Goal: Transaction & Acquisition: Register for event/course

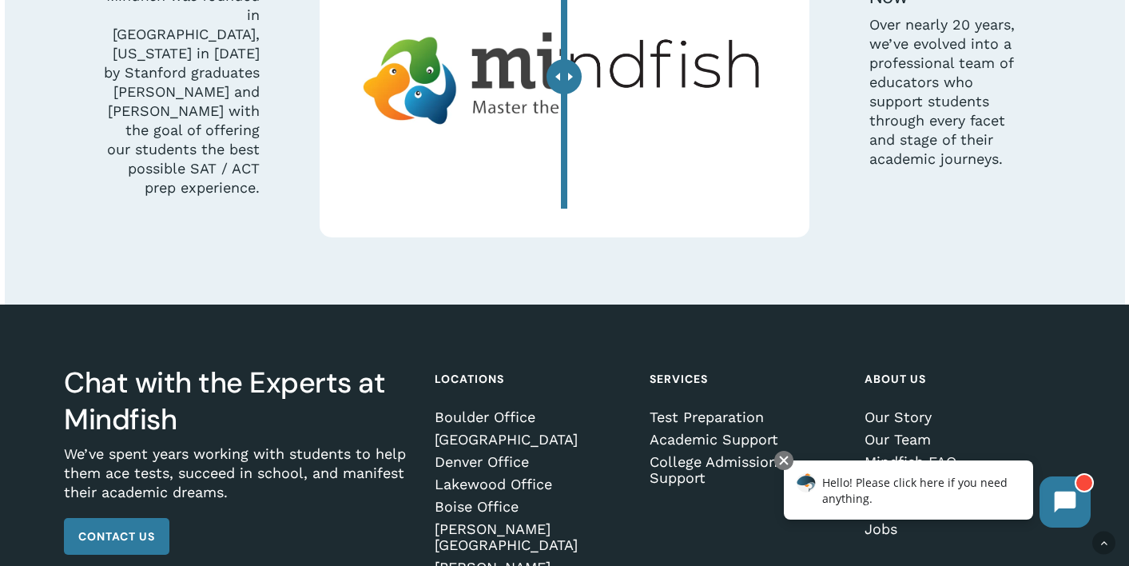
scroll to position [4689, 0]
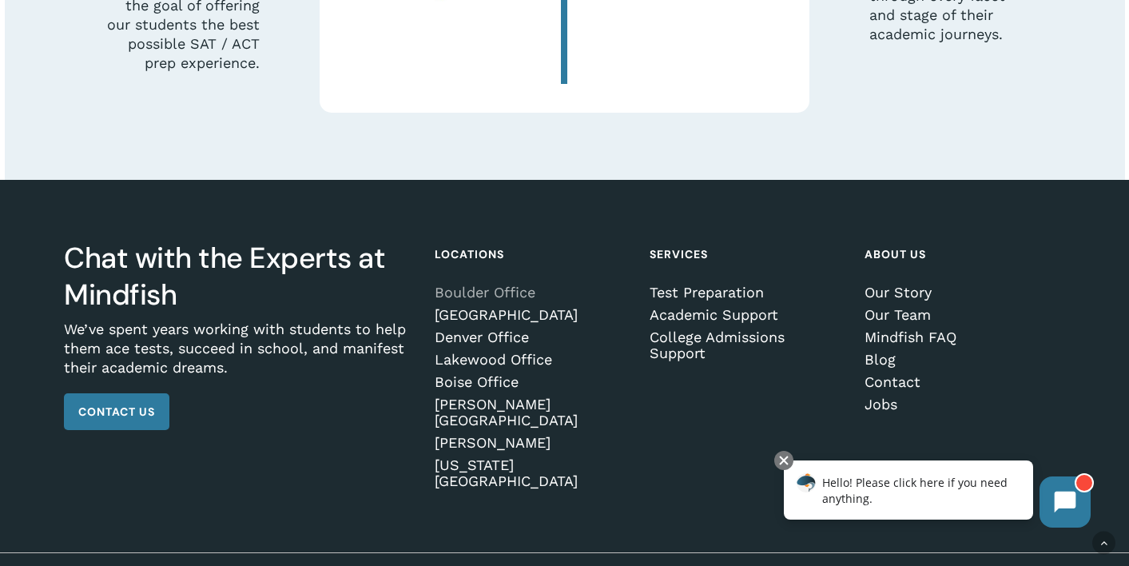
click at [460, 301] on link "Boulder Office" at bounding box center [532, 293] width 195 height 16
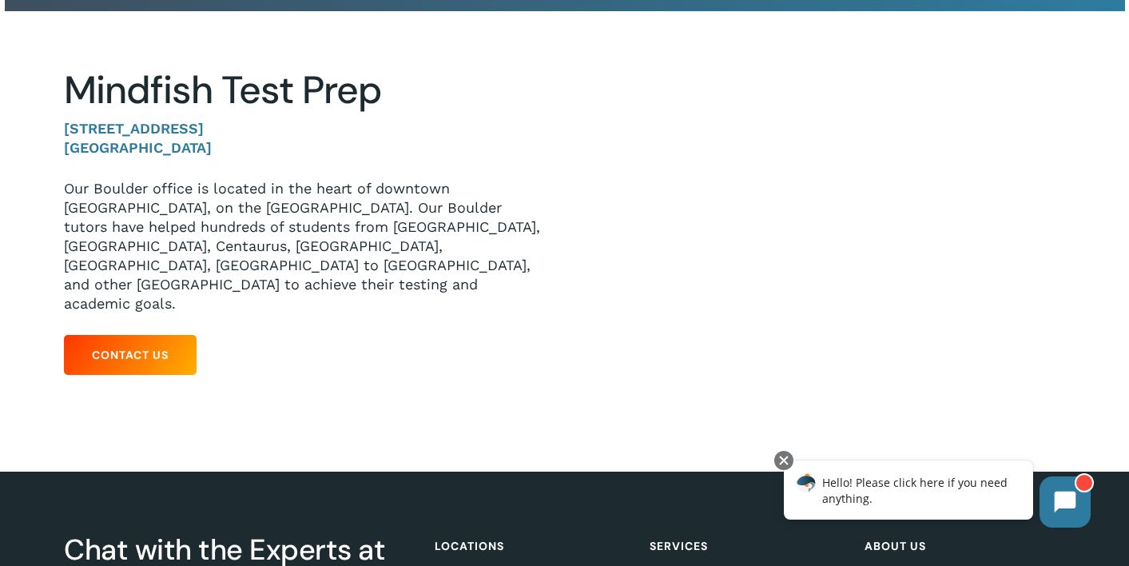
scroll to position [87, 0]
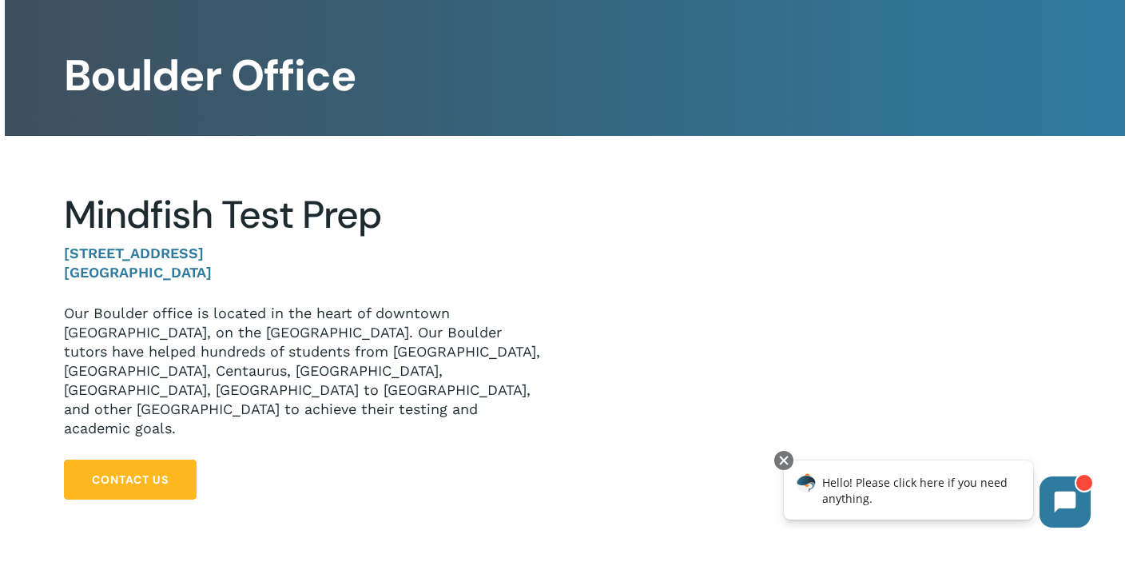
click at [123, 460] on link "Contact Us" at bounding box center [130, 480] width 133 height 40
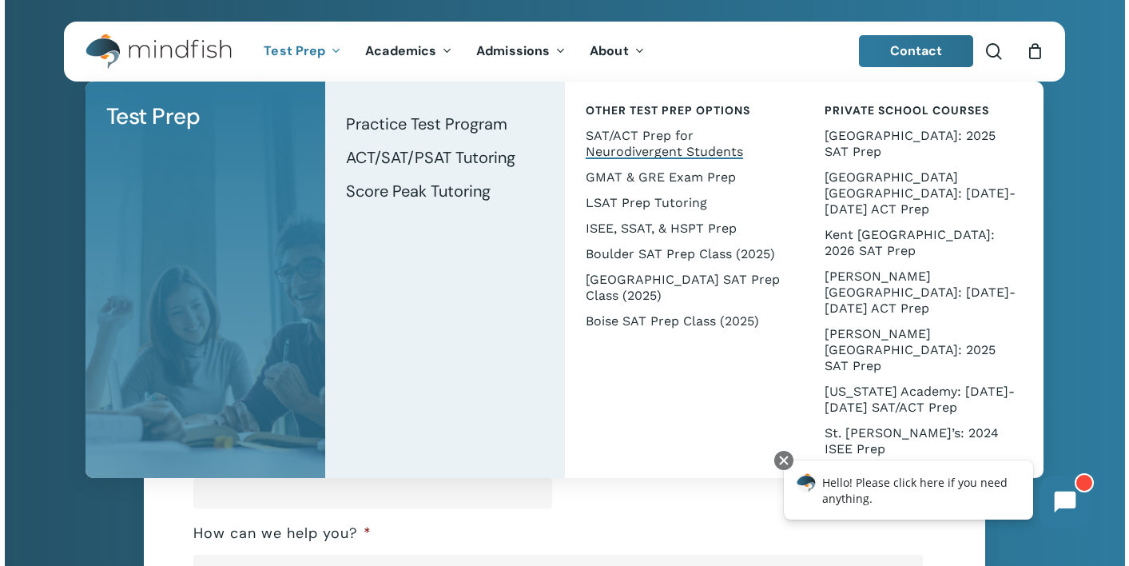
click at [677, 145] on span "SAT/ACT Prep for Neurodivergent Students" at bounding box center [664, 143] width 157 height 31
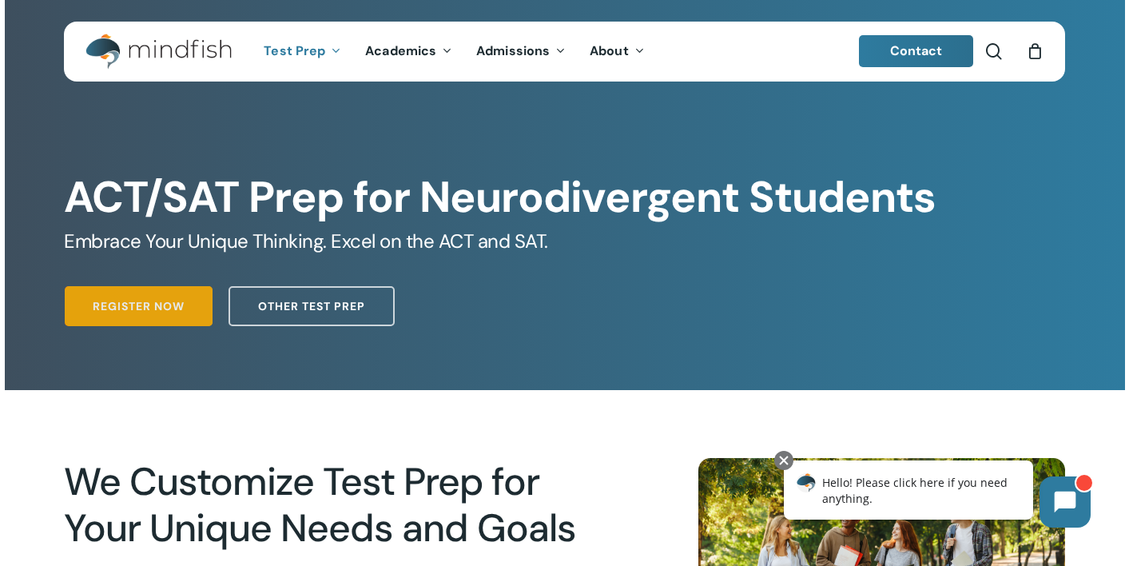
click at [100, 311] on span "Register Now" at bounding box center [139, 306] width 92 height 16
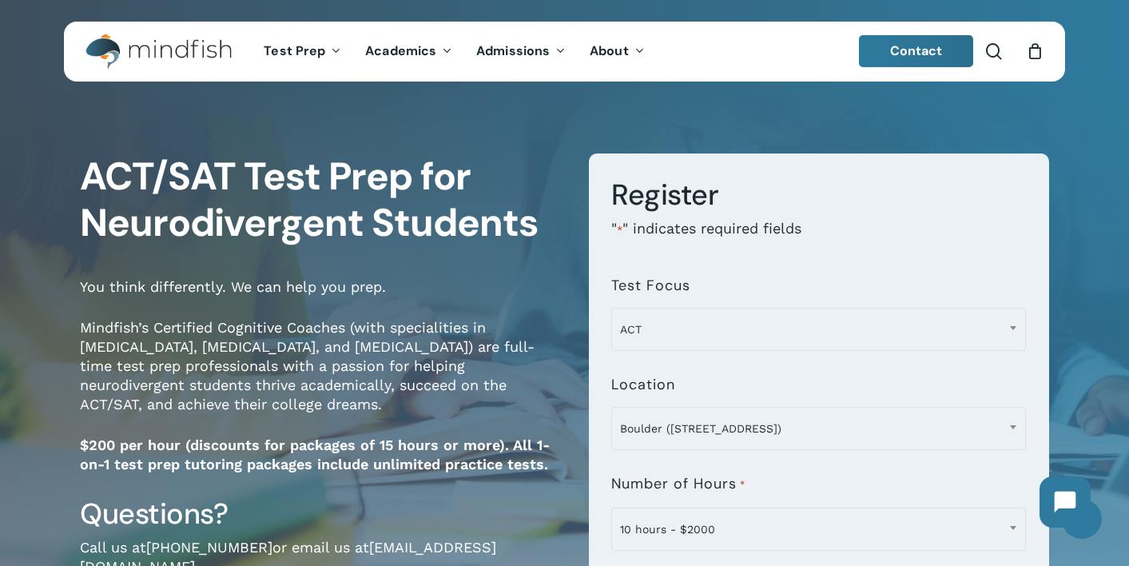
scroll to position [123, 0]
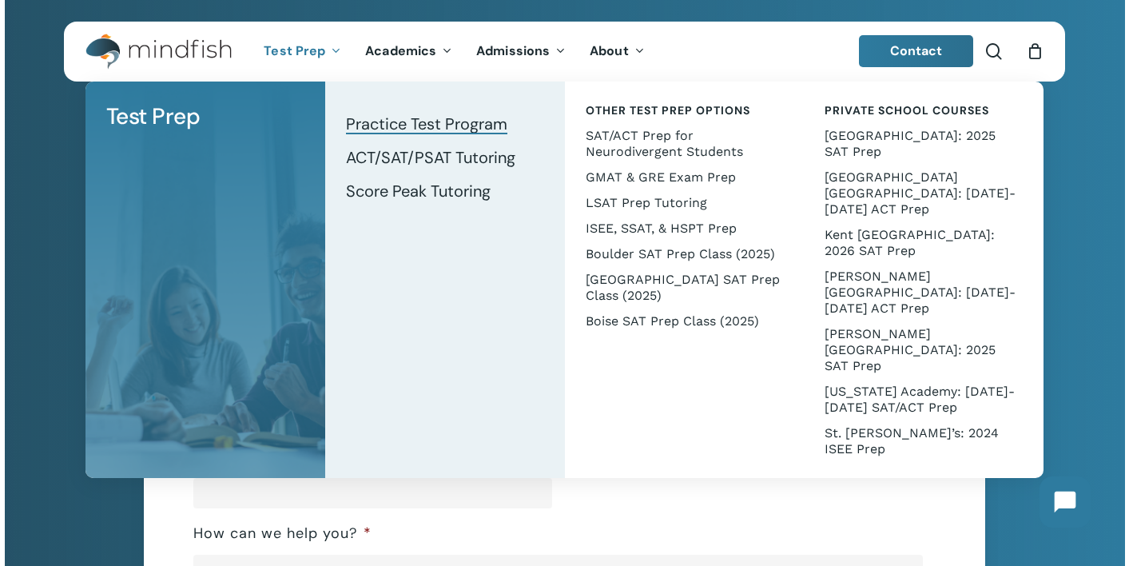
click at [374, 118] on span "Practice Test Program" at bounding box center [426, 124] width 161 height 21
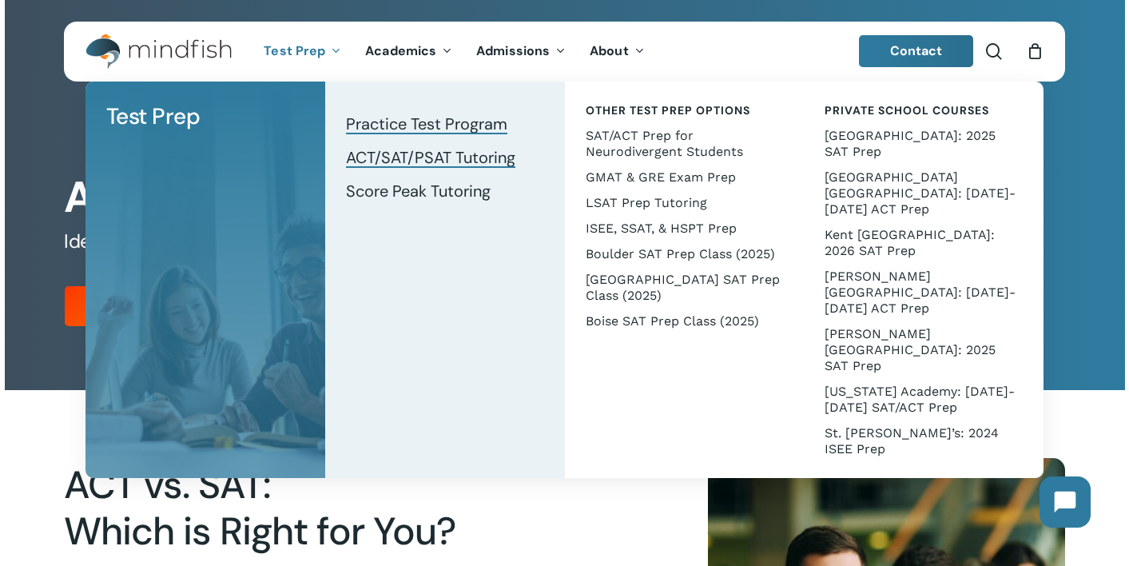
click at [361, 156] on span "ACT/SAT/PSAT Tutoring" at bounding box center [430, 157] width 169 height 21
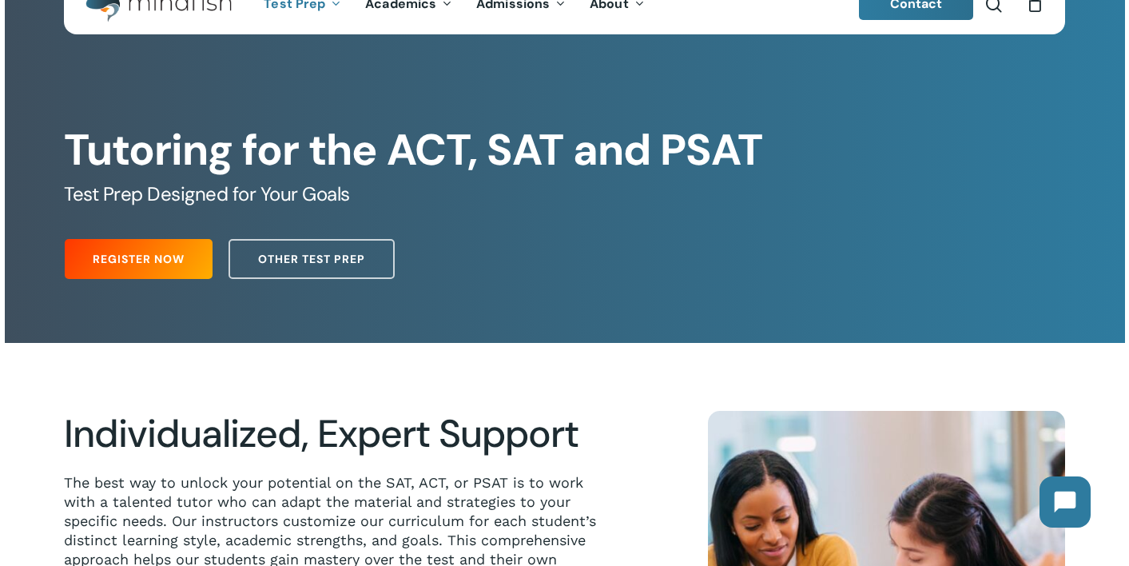
scroll to position [145, 0]
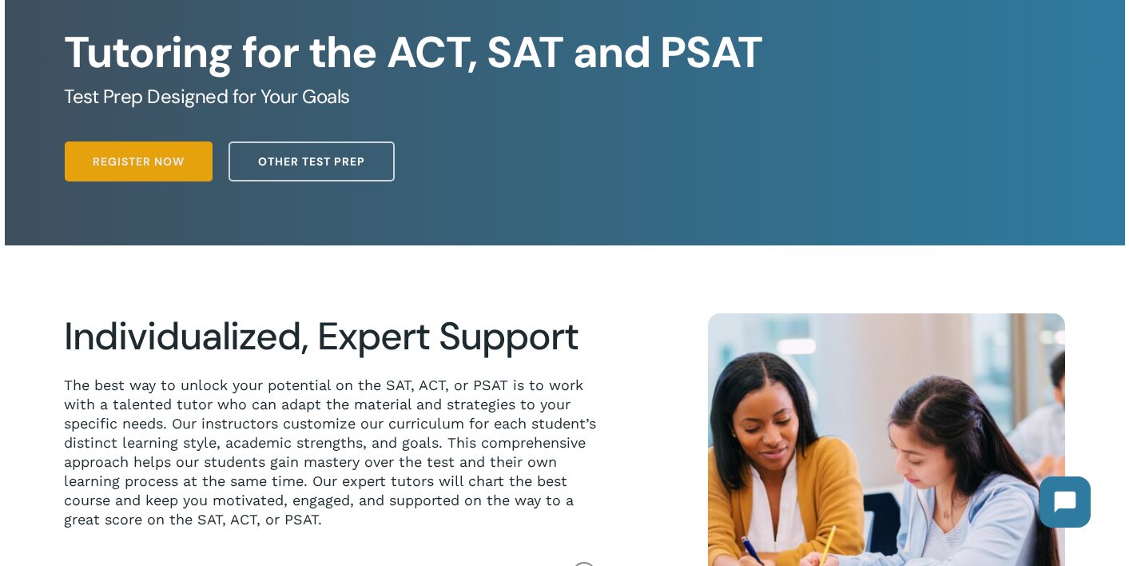
click at [140, 169] on span "Register Now" at bounding box center [139, 161] width 92 height 16
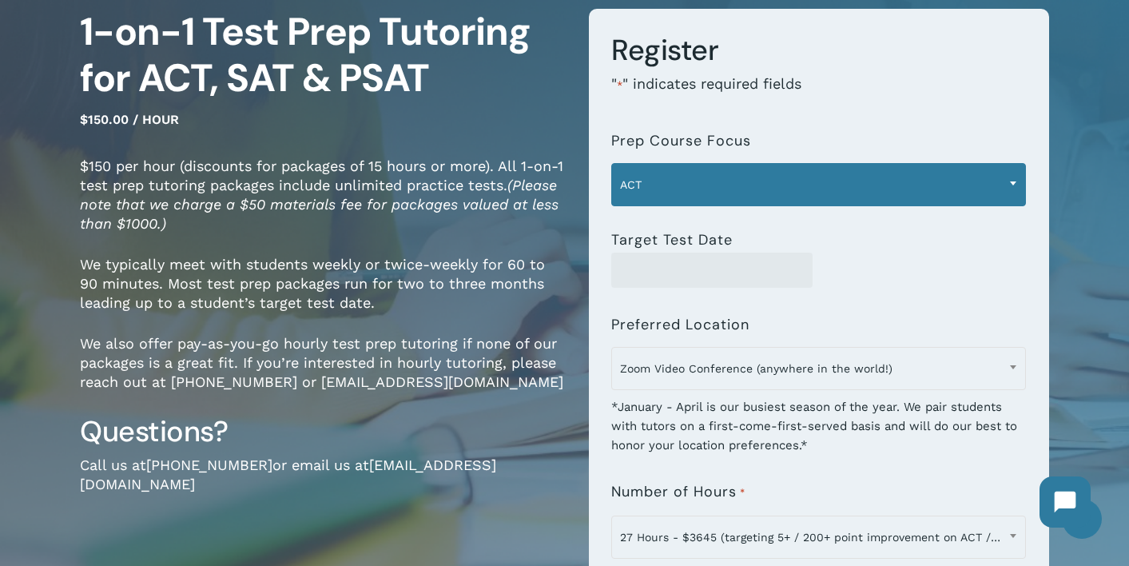
scroll to position [242, 0]
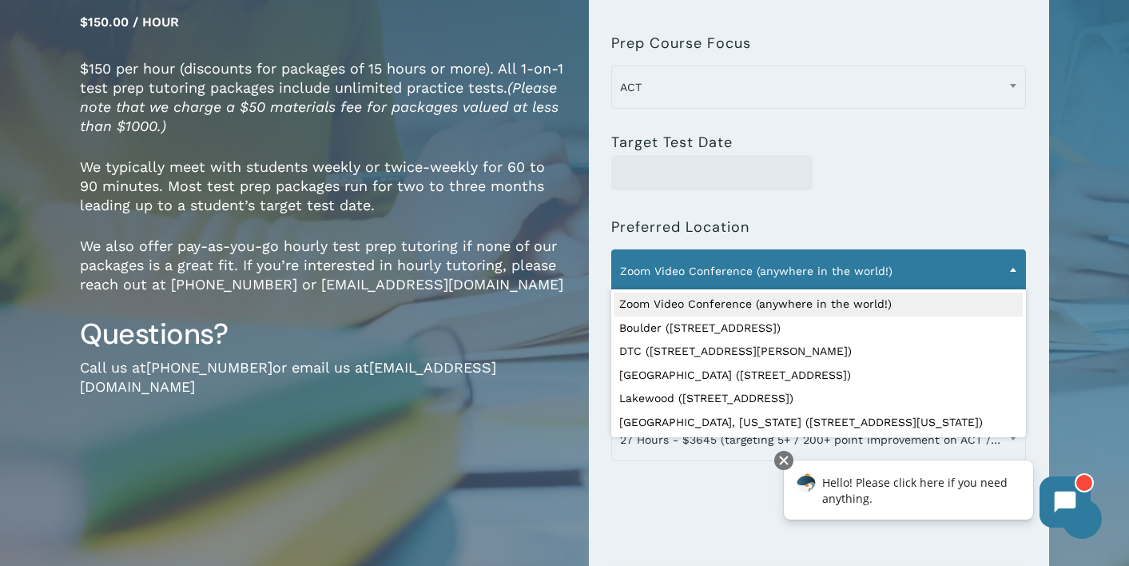
click at [715, 270] on span "Zoom Video Conference (anywhere in the world!)" at bounding box center [818, 271] width 413 height 34
select select "**********"
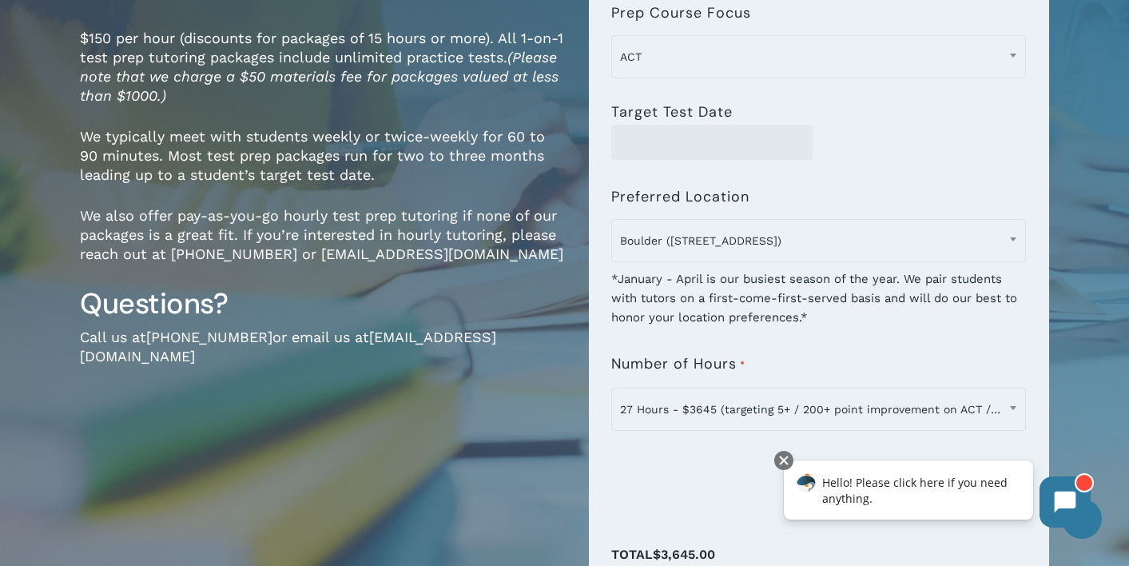
scroll to position [0, 0]
